Goal: Navigation & Orientation: Understand site structure

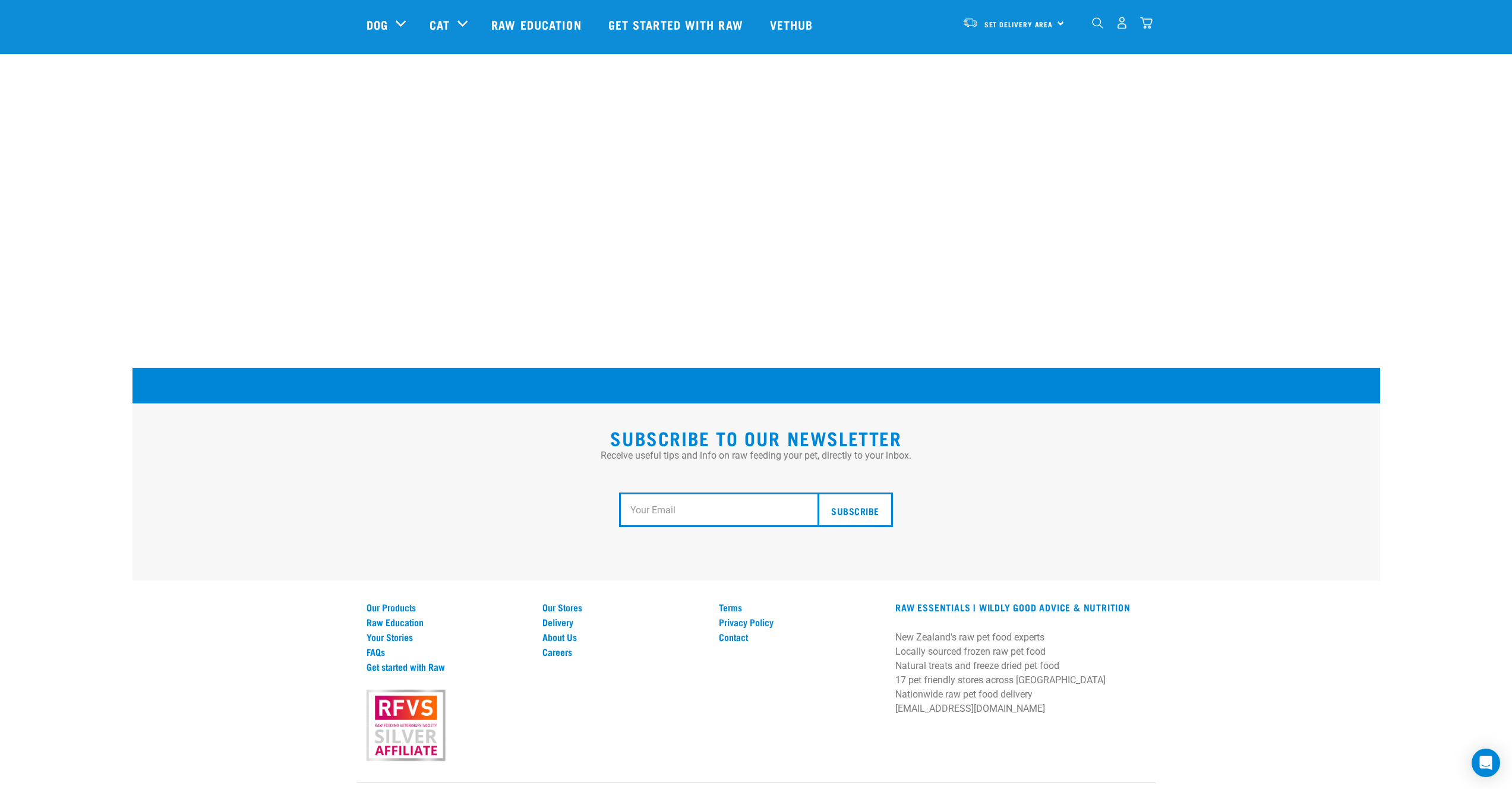
scroll to position [1978, 0]
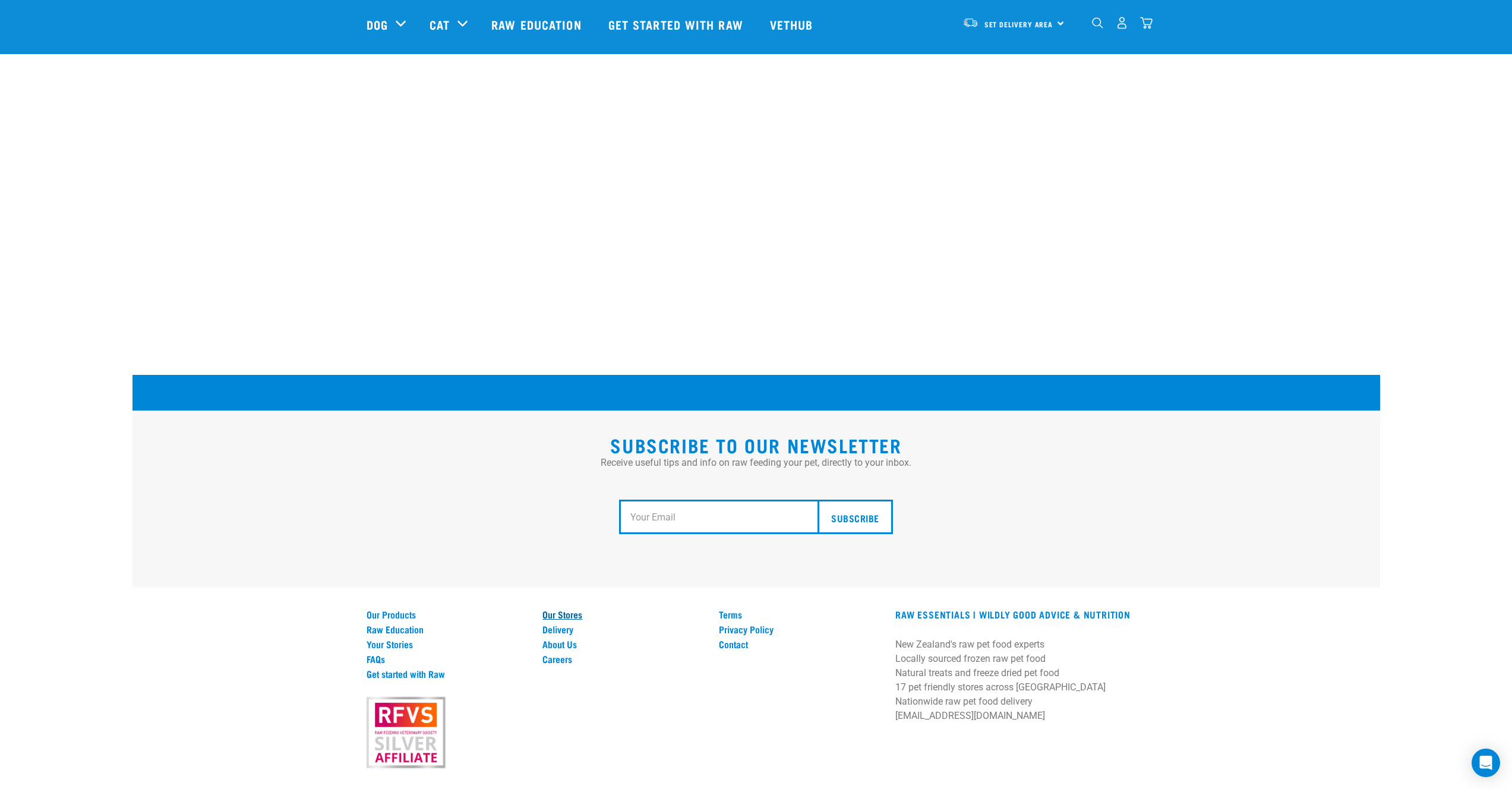
click at [574, 609] on link "Our Stores" at bounding box center [624, 614] width 163 height 11
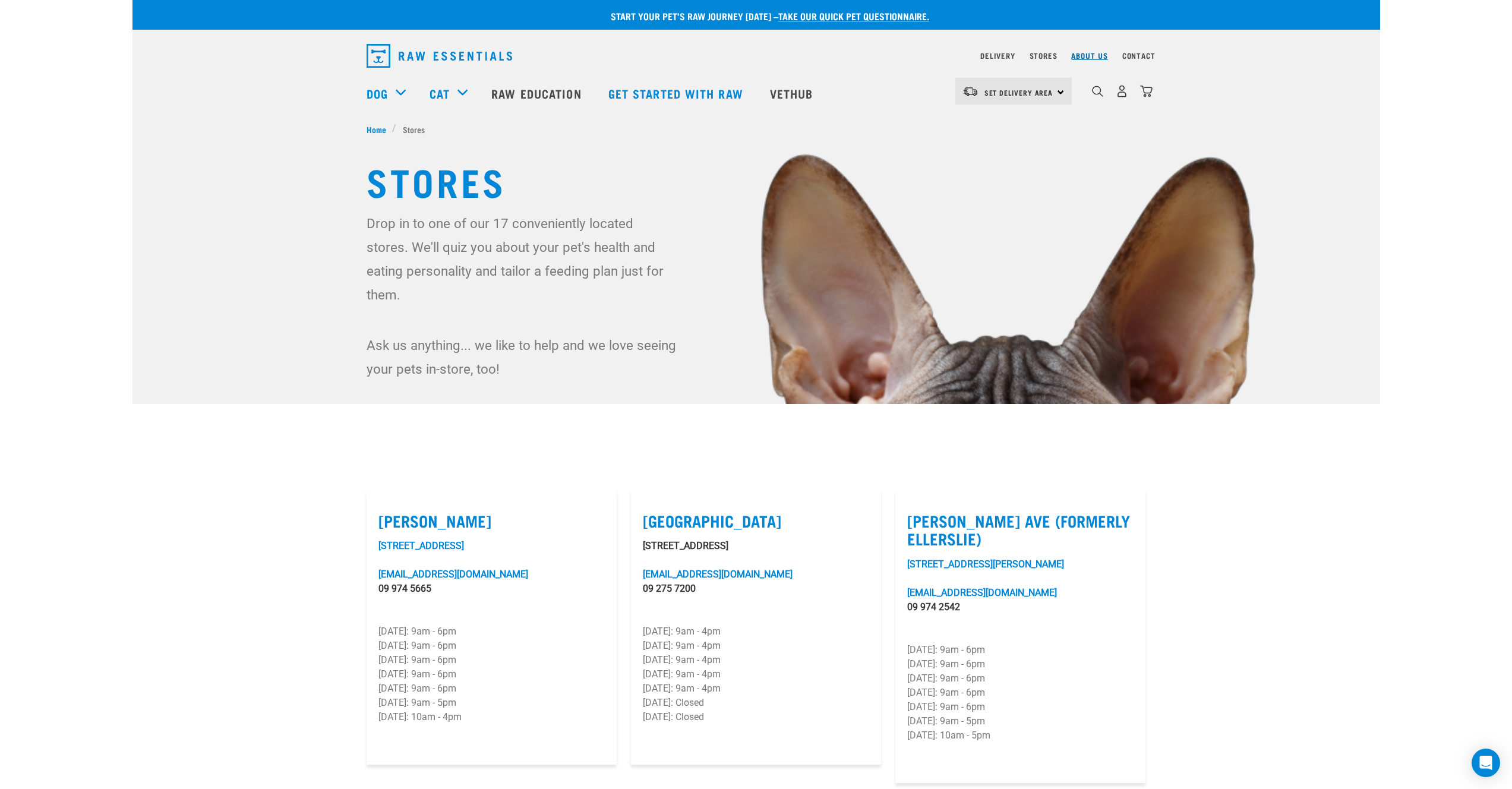
click at [1088, 58] on link "About Us" at bounding box center [1089, 55] width 36 height 4
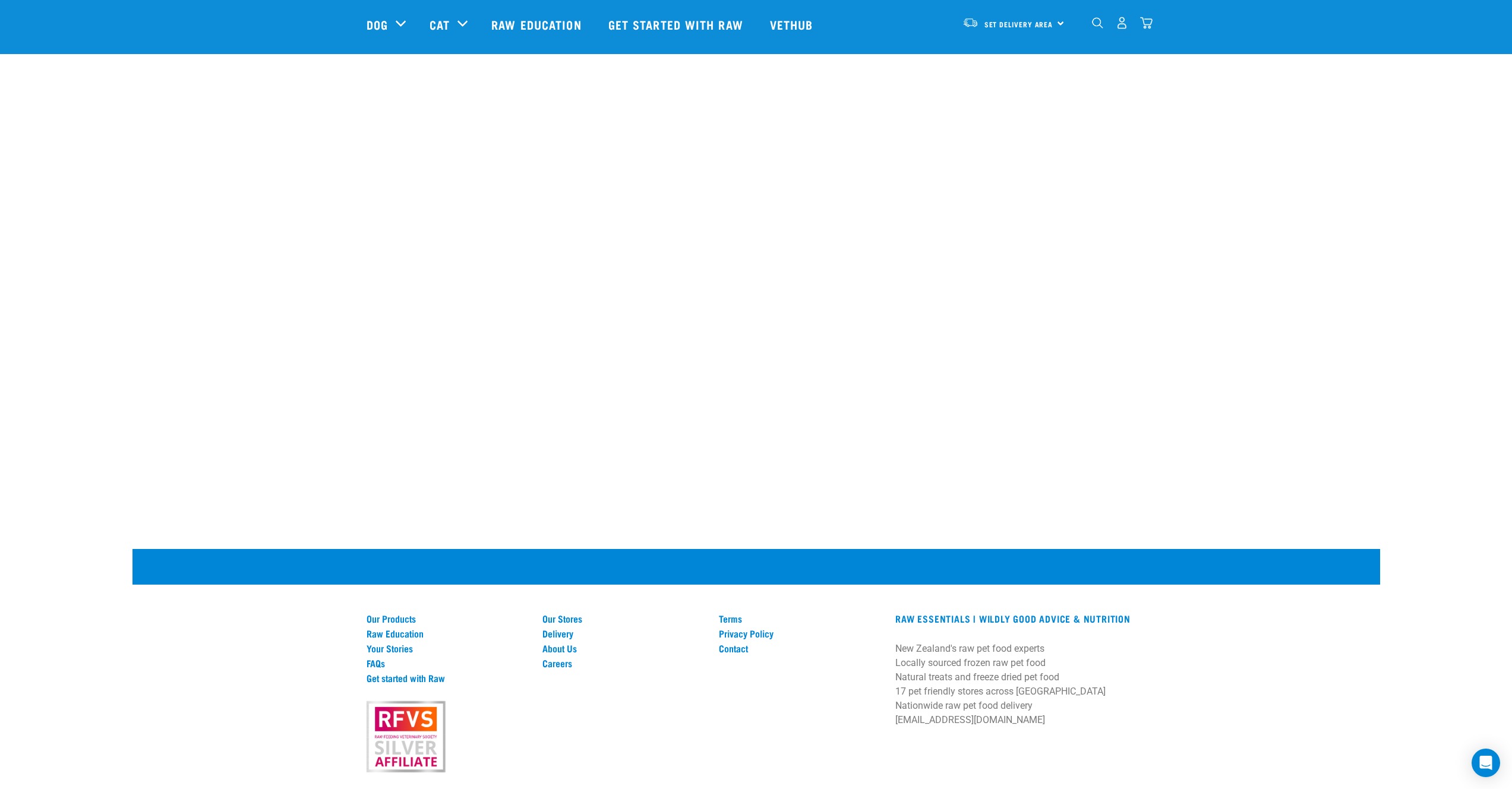
scroll to position [1540, 0]
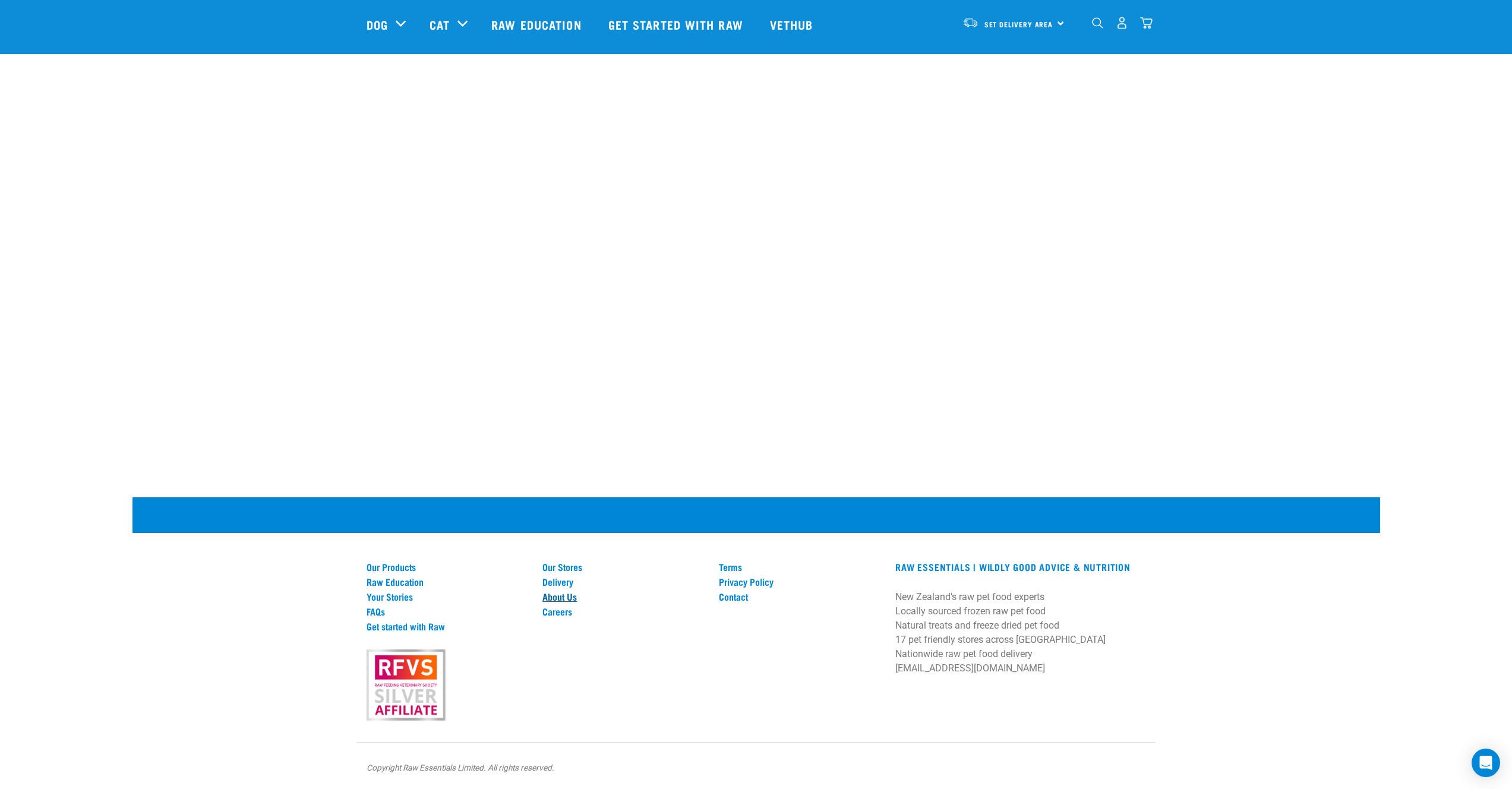
click at [569, 598] on link "About Us" at bounding box center [624, 596] width 163 height 11
